Goal: Participate in discussion

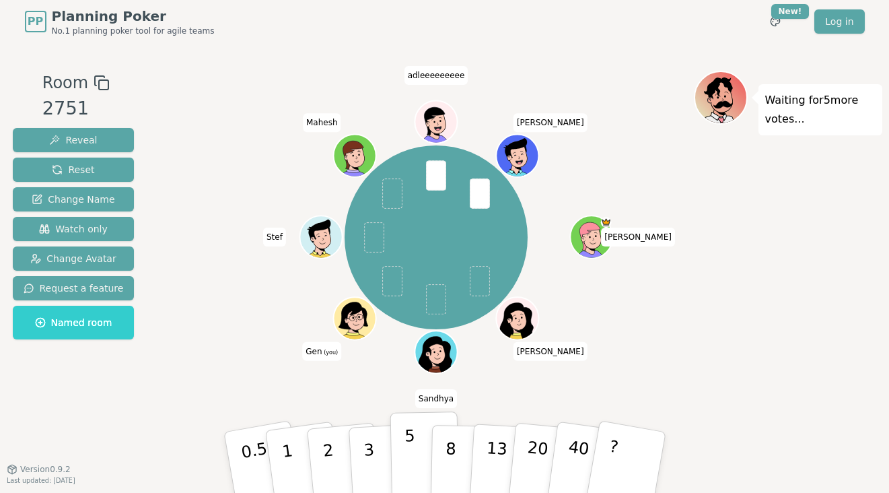
click at [406, 443] on p "5" at bounding box center [409, 462] width 11 height 73
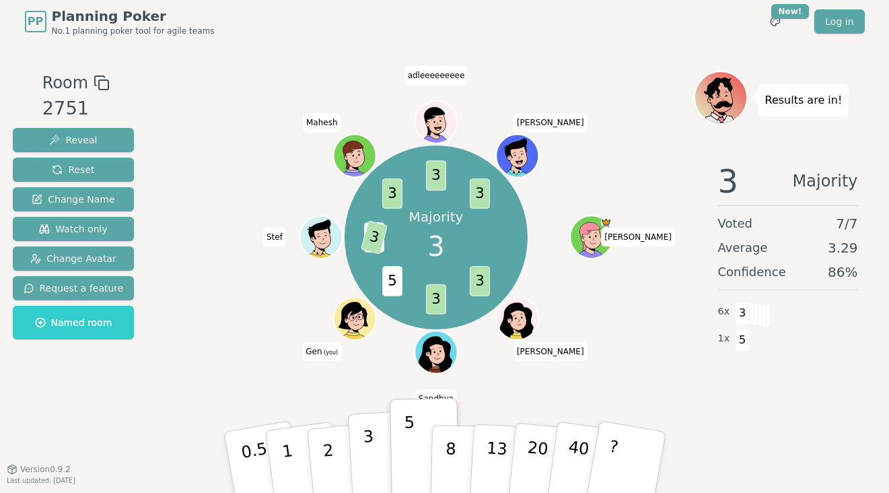
click at [367, 456] on p "3" at bounding box center [369, 463] width 15 height 73
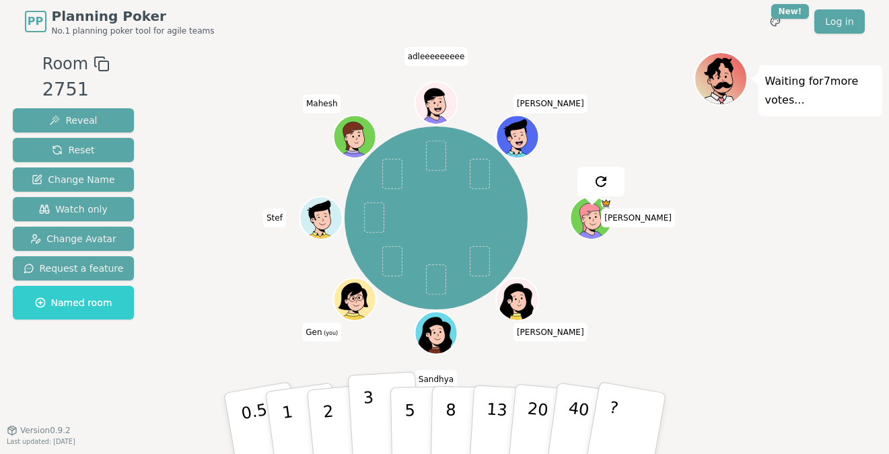
click at [375, 421] on button "3" at bounding box center [383, 423] width 73 height 105
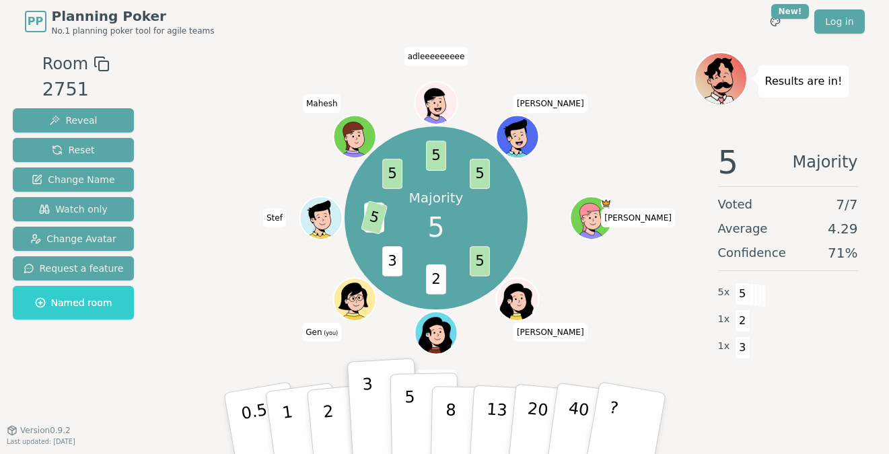
click at [412, 411] on p "5" at bounding box center [409, 424] width 11 height 73
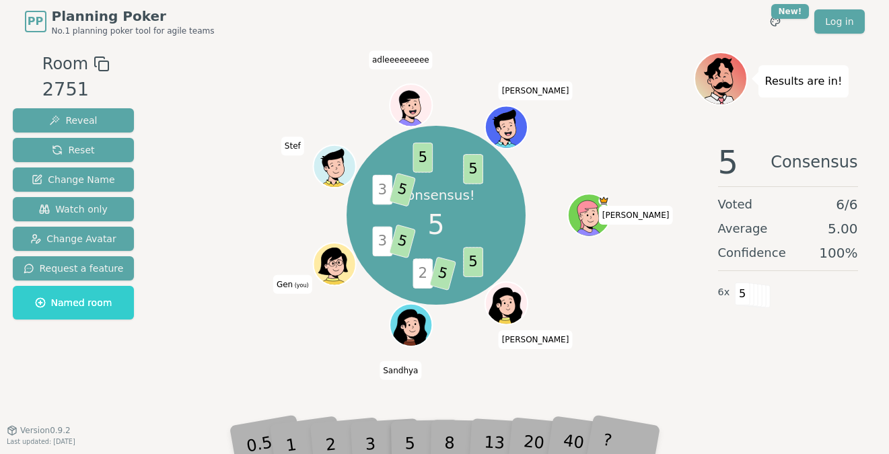
click at [384, 190] on div "Consensus! 5 5 2 5 3 5 3 5 5 5 [PERSON_NAME] (you) Stef adleeeeeeeee [PERSON_NA…" at bounding box center [436, 215] width 179 height 179
click at [470, 272] on span "5" at bounding box center [473, 262] width 20 height 30
click at [483, 172] on span "5" at bounding box center [473, 169] width 20 height 30
click at [479, 170] on span "5" at bounding box center [473, 169] width 20 height 30
click at [480, 266] on span "5" at bounding box center [473, 262] width 20 height 30
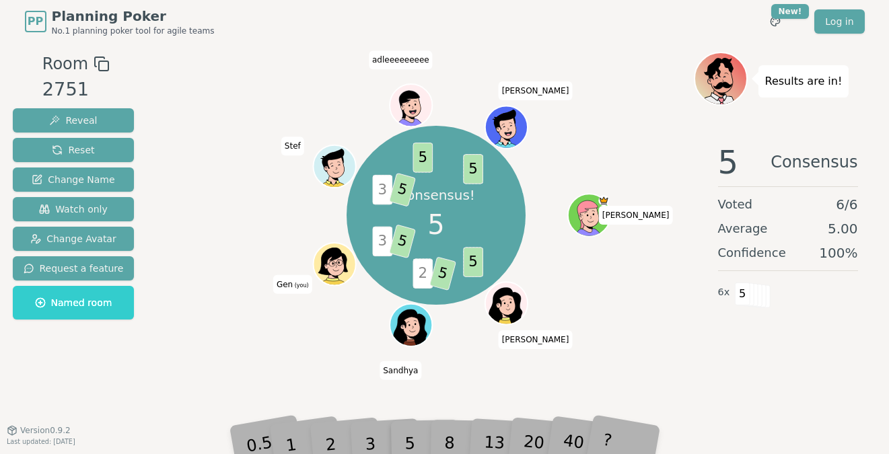
click at [382, 187] on span "3" at bounding box center [382, 190] width 20 height 30
click at [404, 166] on div "Consensus! 5 5 2 5 3 5 3 5 5 5 [PERSON_NAME] (you) Stef adleeeeeeeee [PERSON_NA…" at bounding box center [436, 215] width 179 height 179
drag, startPoint x: 409, startPoint y: 164, endPoint x: 425, endPoint y: 163, distance: 15.5
click at [411, 164] on div "Consensus! 5 5 2 5 3 5 3 5 5 5 [PERSON_NAME] (you) Stef adleeeeeeeee [PERSON_NA…" at bounding box center [436, 215] width 179 height 179
click at [425, 163] on span "5" at bounding box center [423, 158] width 20 height 30
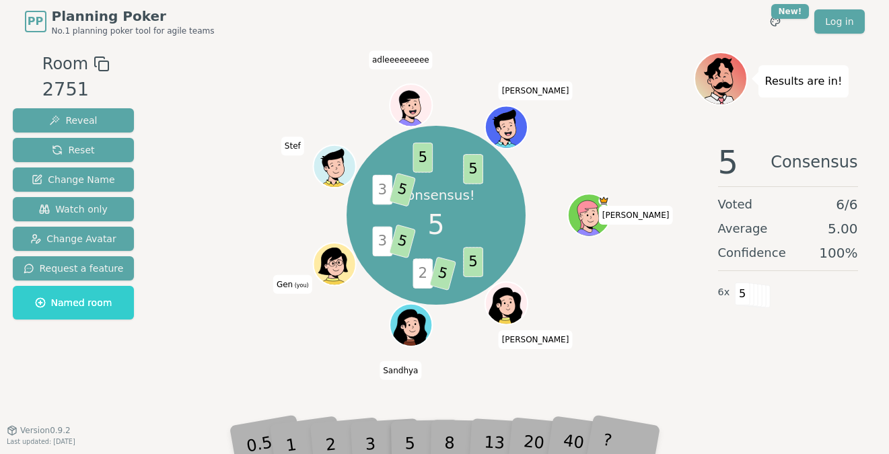
drag, startPoint x: 476, startPoint y: 167, endPoint x: 464, endPoint y: 281, distance: 115.1
click at [476, 167] on span "5" at bounding box center [473, 169] width 20 height 30
click at [475, 266] on span "5" at bounding box center [473, 262] width 20 height 30
click at [442, 275] on span "5" at bounding box center [442, 273] width 27 height 34
drag, startPoint x: 396, startPoint y: 237, endPoint x: 398, endPoint y: 194, distance: 42.4
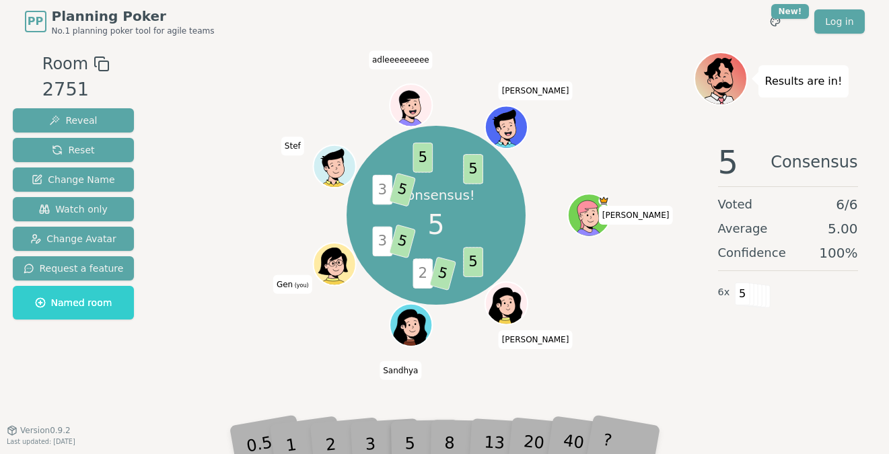
click at [396, 237] on span "5" at bounding box center [402, 241] width 27 height 34
click at [398, 143] on div "Consensus! 5 5 2 5 3 5 3 5 5 5 [PERSON_NAME] (you) Stef adleeeeeeeee [PERSON_NA…" at bounding box center [436, 215] width 179 height 179
click at [619, 244] on div "Consensus! 5 5 2 5 3 5 3 5 5 5 [PERSON_NAME] (you) Stef adleeeeeeeee [PERSON_NA…" at bounding box center [436, 216] width 515 height 280
